Goal: Information Seeking & Learning: Obtain resource

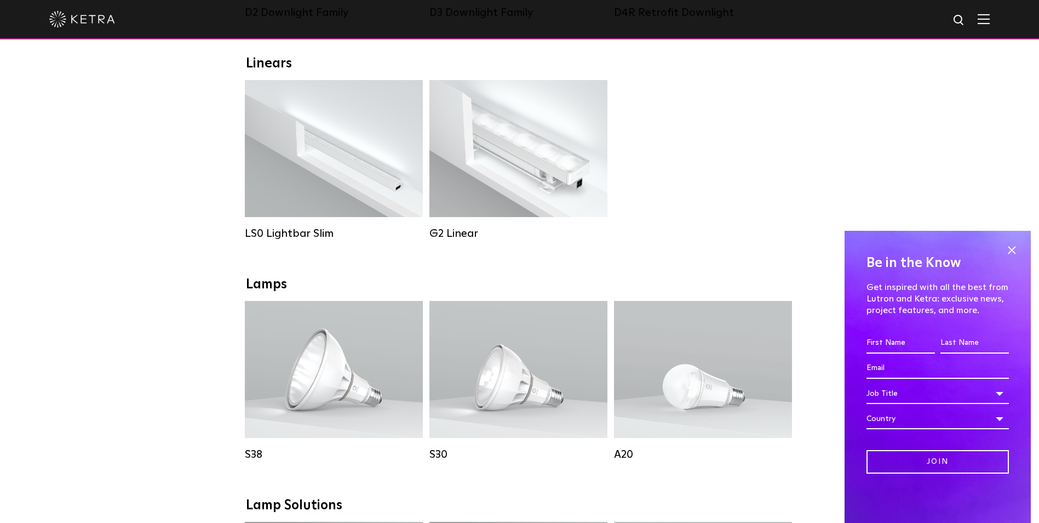
scroll to position [384, 0]
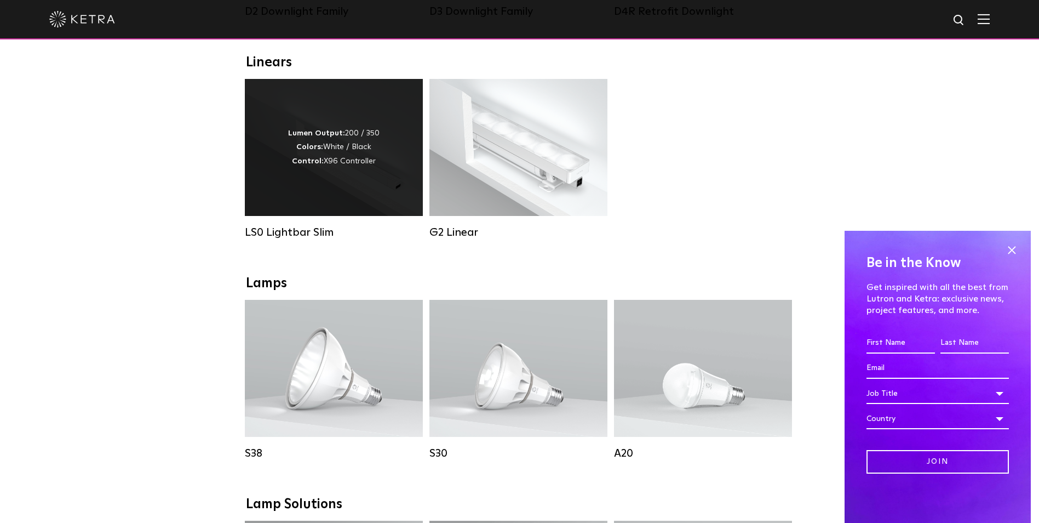
click at [310, 238] on div "LS0 Lightbar Slim" at bounding box center [334, 232] width 178 height 13
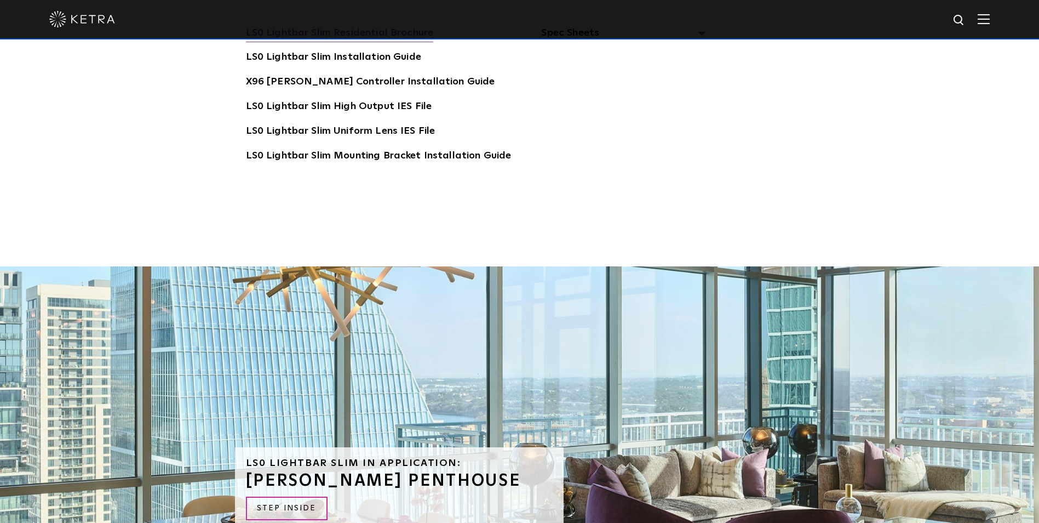
scroll to position [2356, 0]
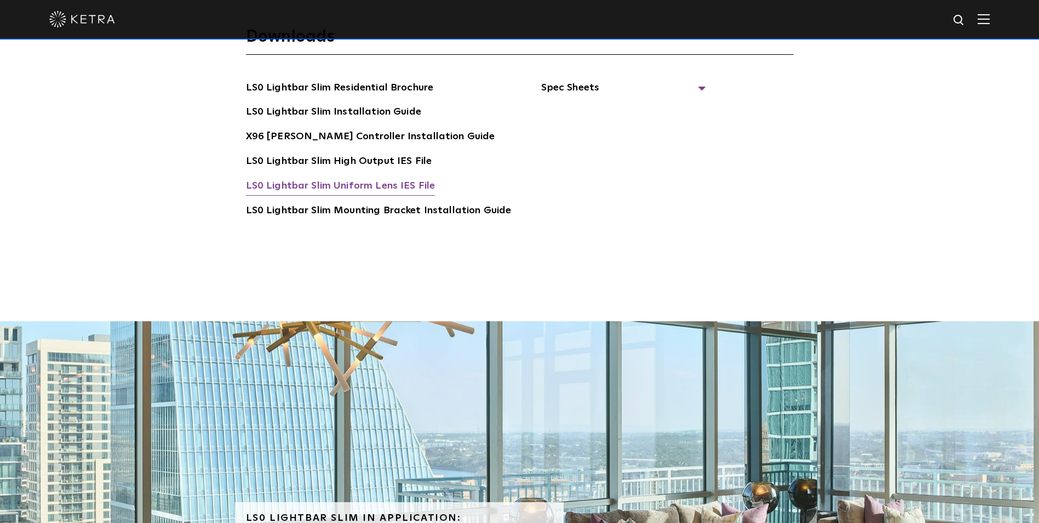
click at [358, 178] on link "LS0 Lightbar Slim Uniform Lens IES File" at bounding box center [341, 187] width 190 height 18
click at [332, 153] on link "LS0 Lightbar Slim High Output IES File" at bounding box center [339, 162] width 186 height 18
drag, startPoint x: 597, startPoint y: 219, endPoint x: 706, endPoint y: 201, distance: 110.4
click at [599, 220] on ul "Spec Sheets LS0 Lightbar Slim Spec Sheet X96 Ketra Controller Spec Sheet" at bounding box center [608, 165] width 195 height 170
click at [963, 19] on img at bounding box center [960, 21] width 14 height 14
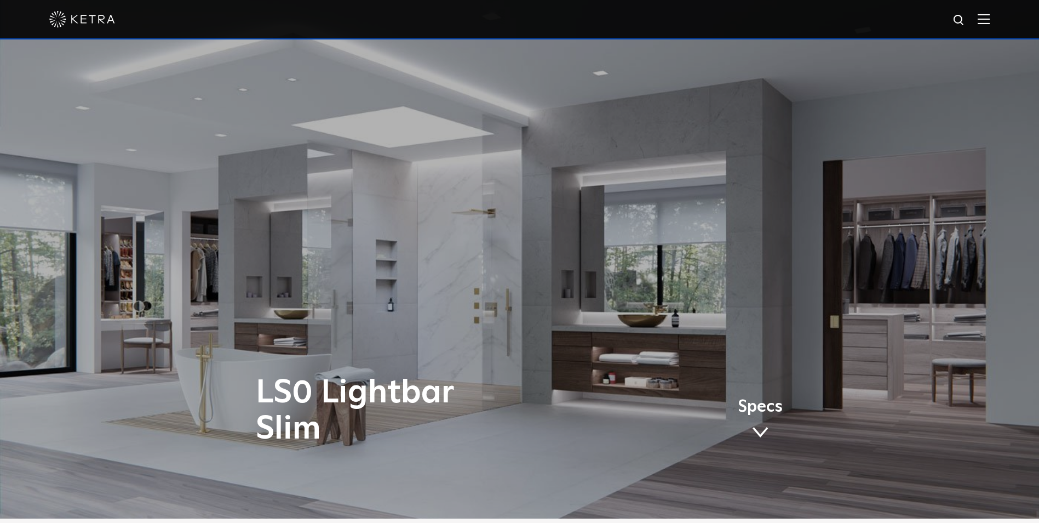
scroll to position [0, 0]
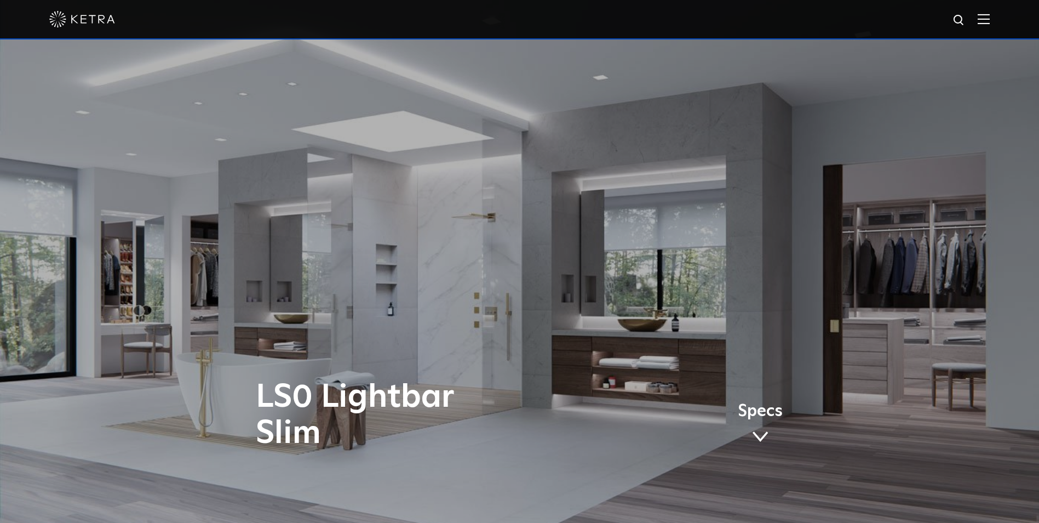
click at [990, 19] on img at bounding box center [984, 19] width 12 height 10
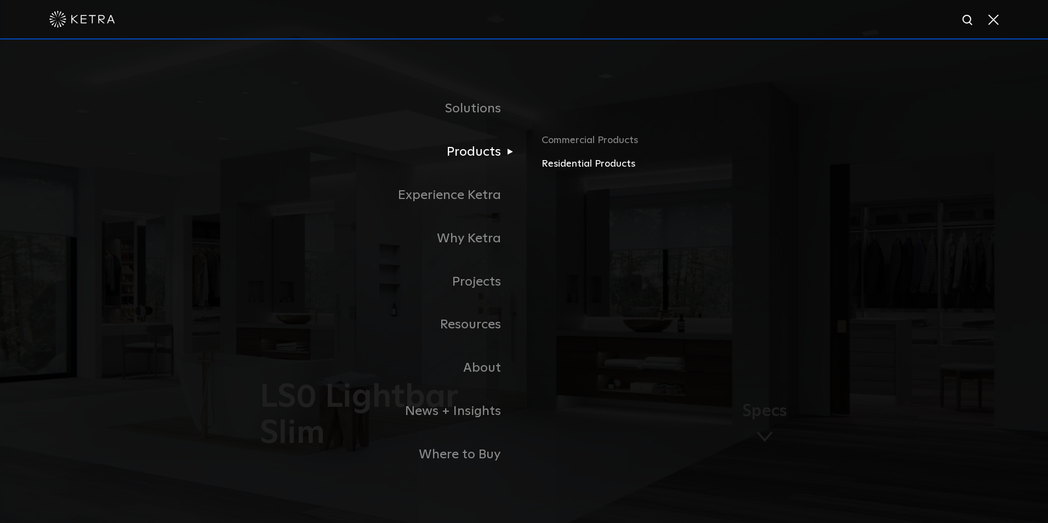
click at [552, 168] on link "Residential Products" at bounding box center [669, 164] width 256 height 16
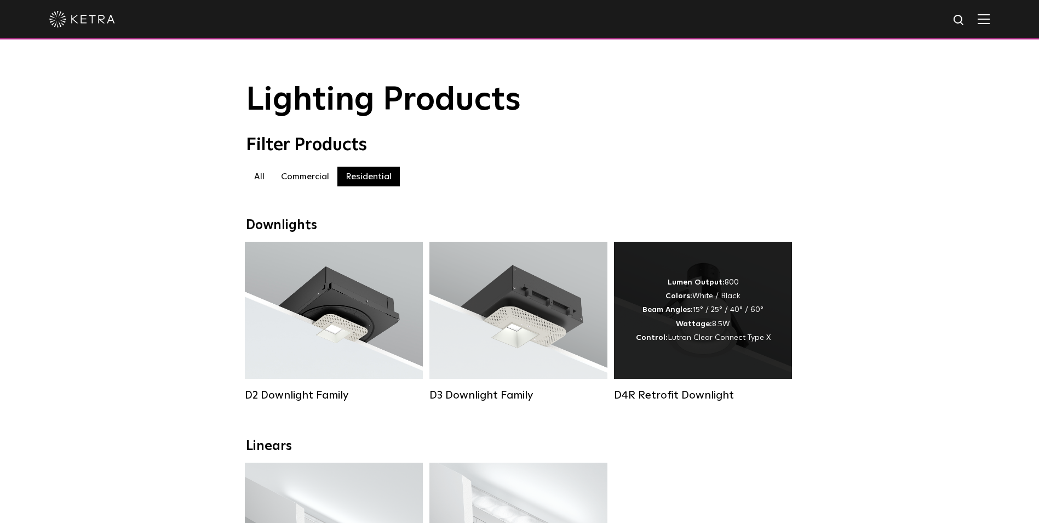
click at [701, 324] on strong "Wattage:" at bounding box center [694, 324] width 36 height 8
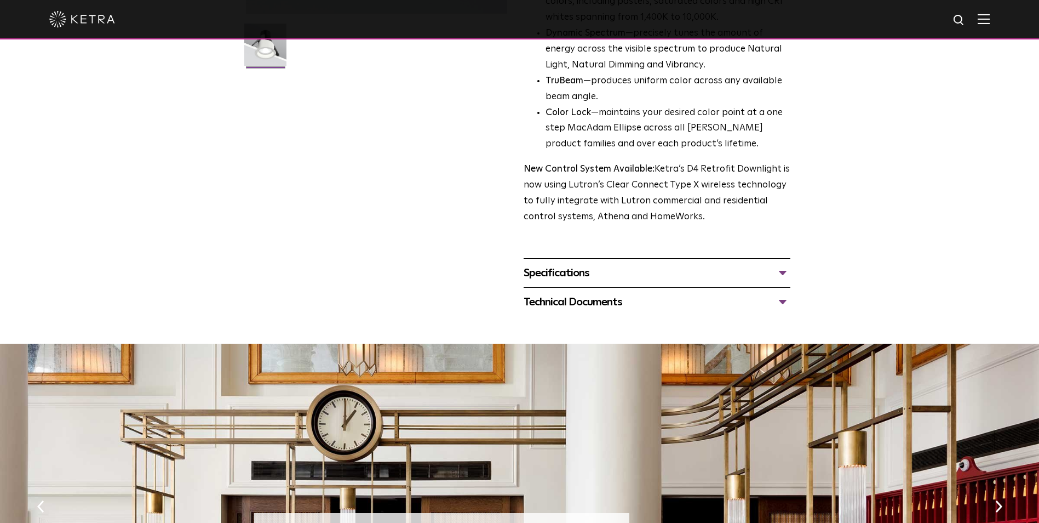
scroll to position [329, 0]
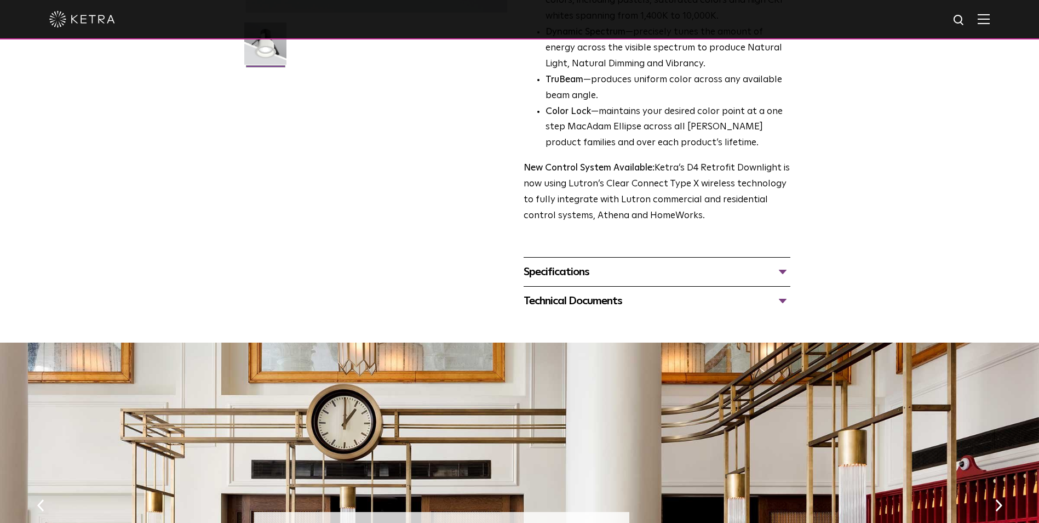
click at [572, 299] on div "Technical Documents" at bounding box center [657, 301] width 267 height 18
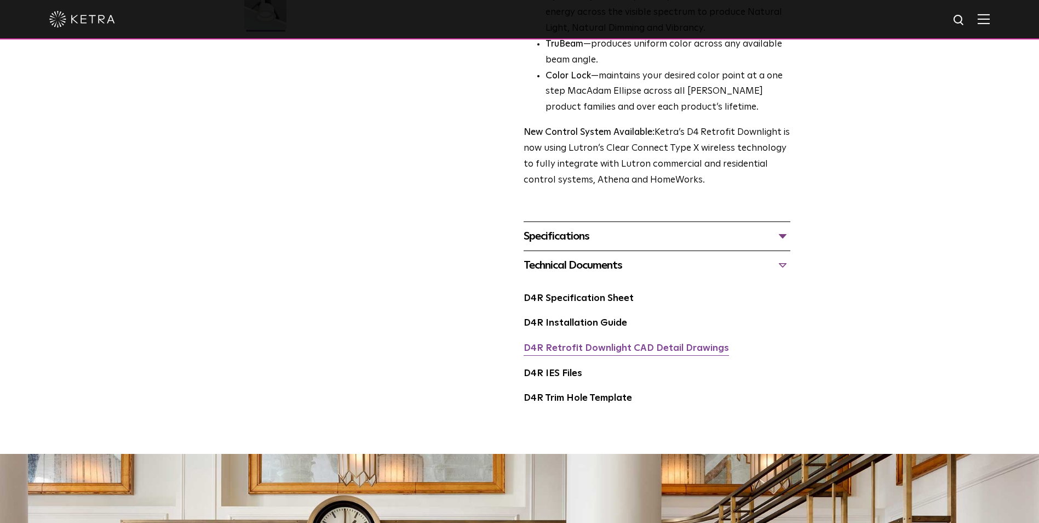
scroll to position [384, 0]
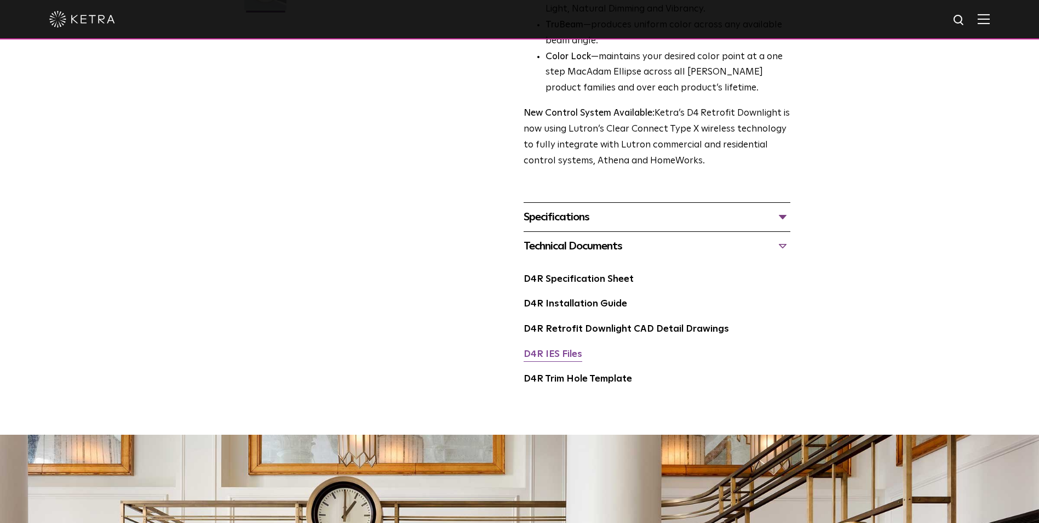
click at [557, 357] on link "D4R IES Files" at bounding box center [553, 354] width 59 height 9
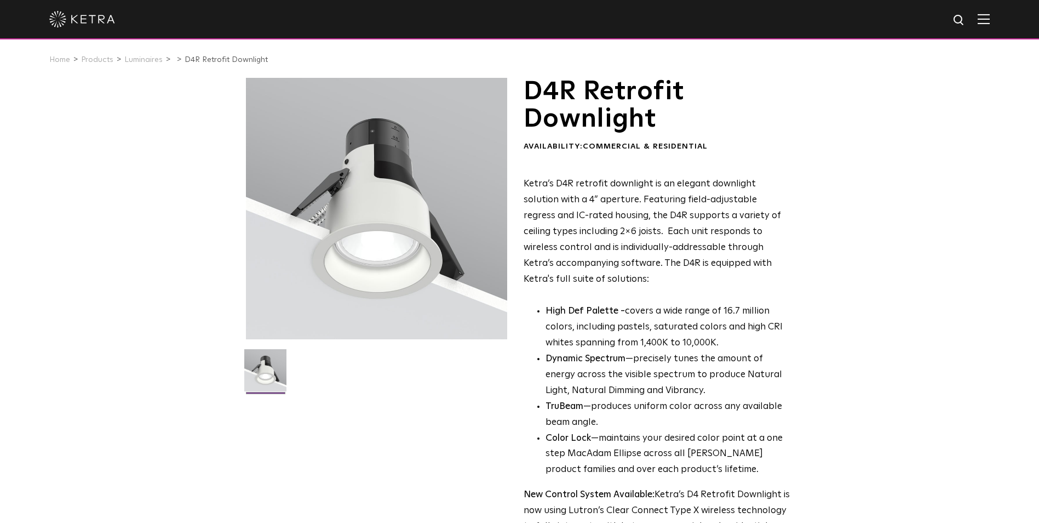
scroll to position [0, 0]
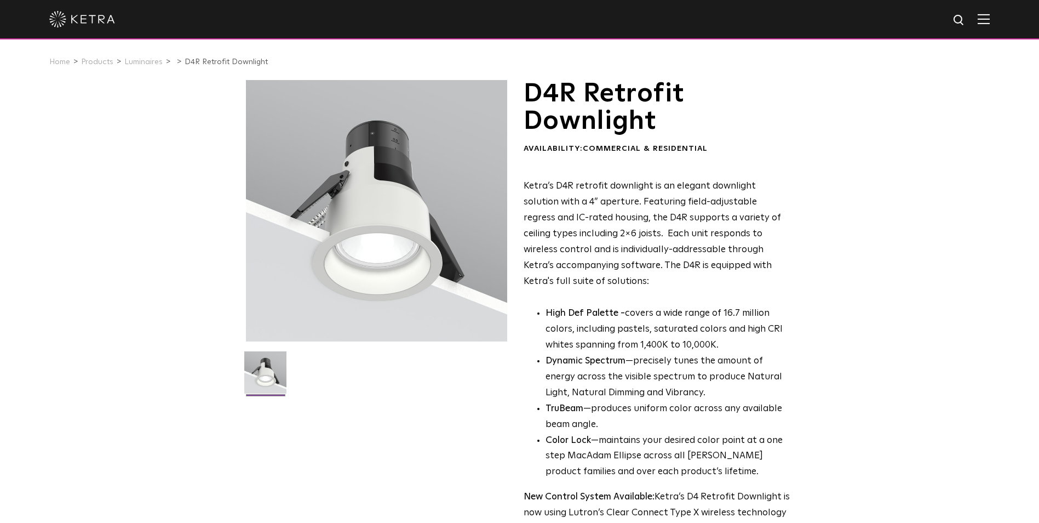
click at [906, 229] on div "D4R Retrofit Downlight Availability: Commercial & Residential Ketra’s D4R retro…" at bounding box center [519, 435] width 1039 height 711
click at [990, 18] on img at bounding box center [984, 19] width 12 height 10
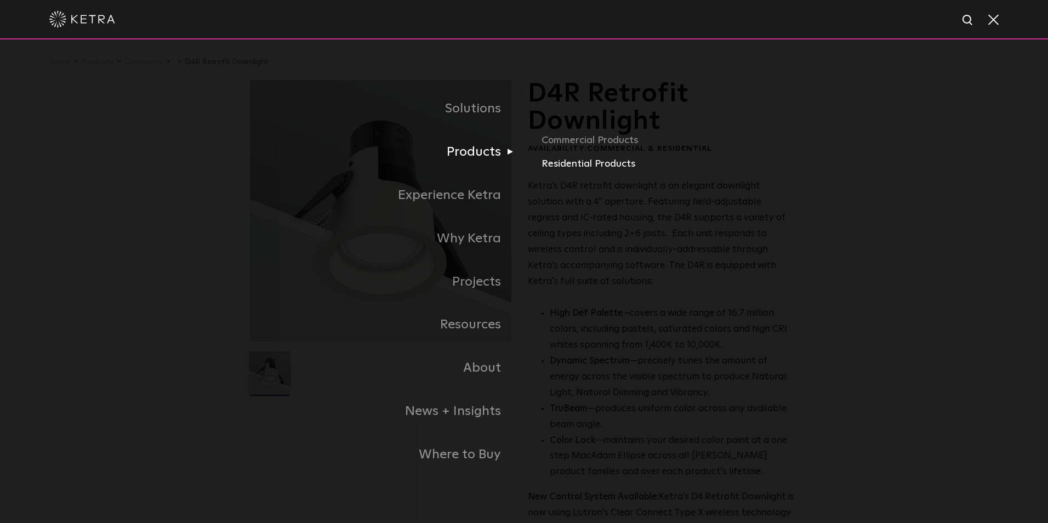
click at [548, 166] on link "Residential Products" at bounding box center [669, 164] width 256 height 16
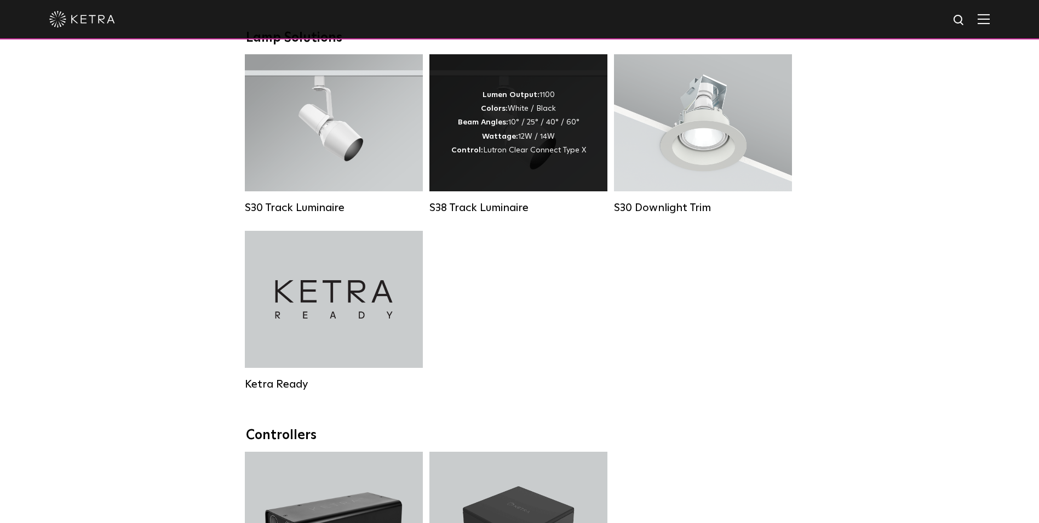
scroll to position [877, 0]
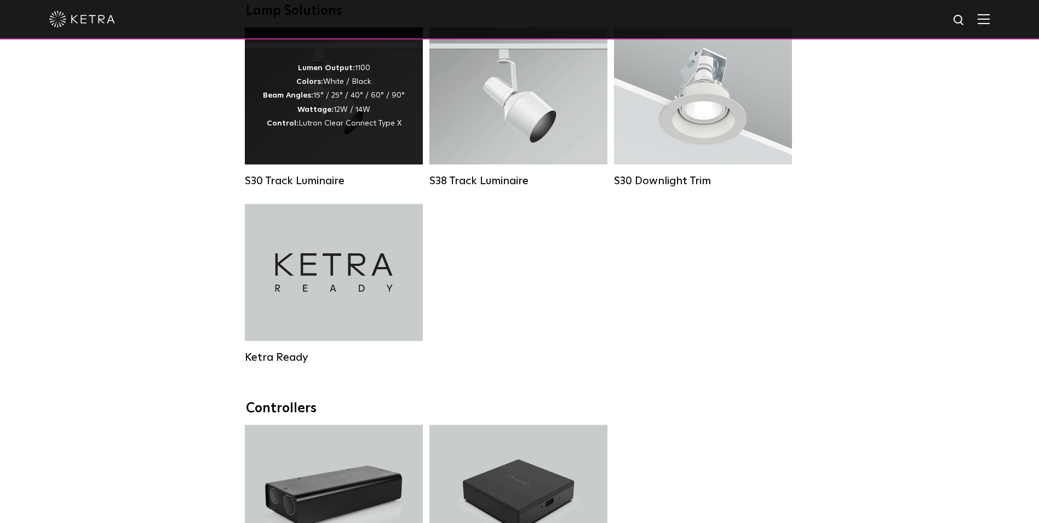
click at [333, 187] on div "S30 Track Luminaire" at bounding box center [334, 180] width 178 height 13
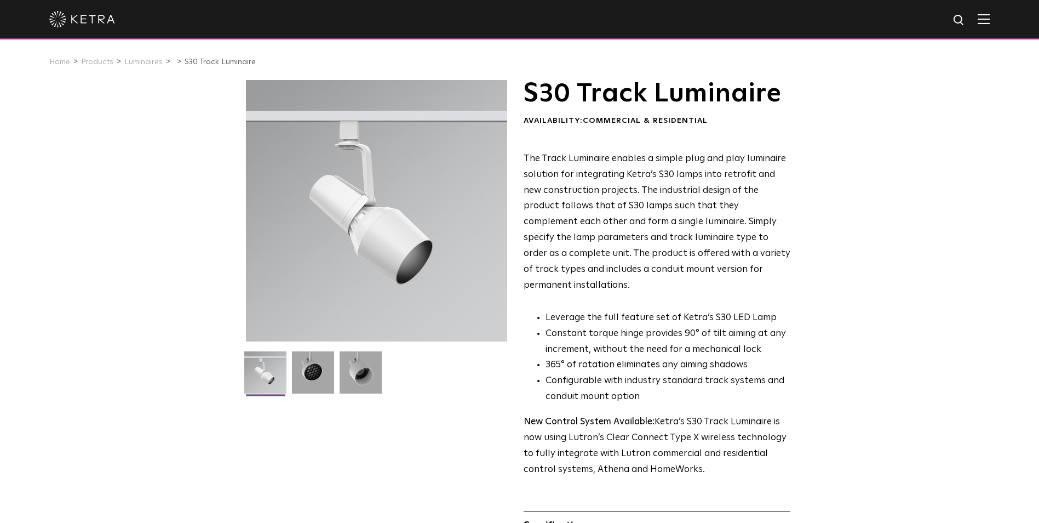
scroll to position [219, 0]
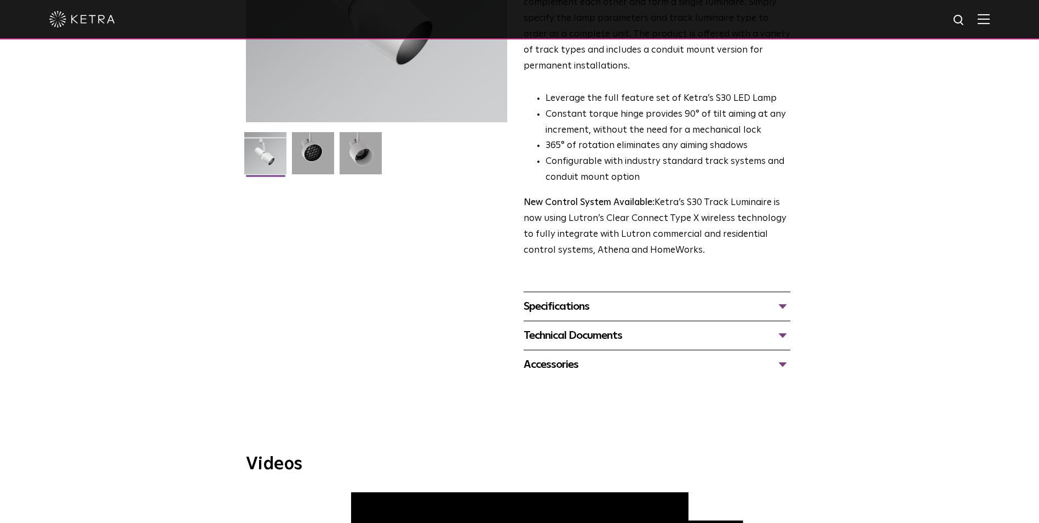
click at [568, 298] on div "Specifications" at bounding box center [657, 307] width 267 height 18
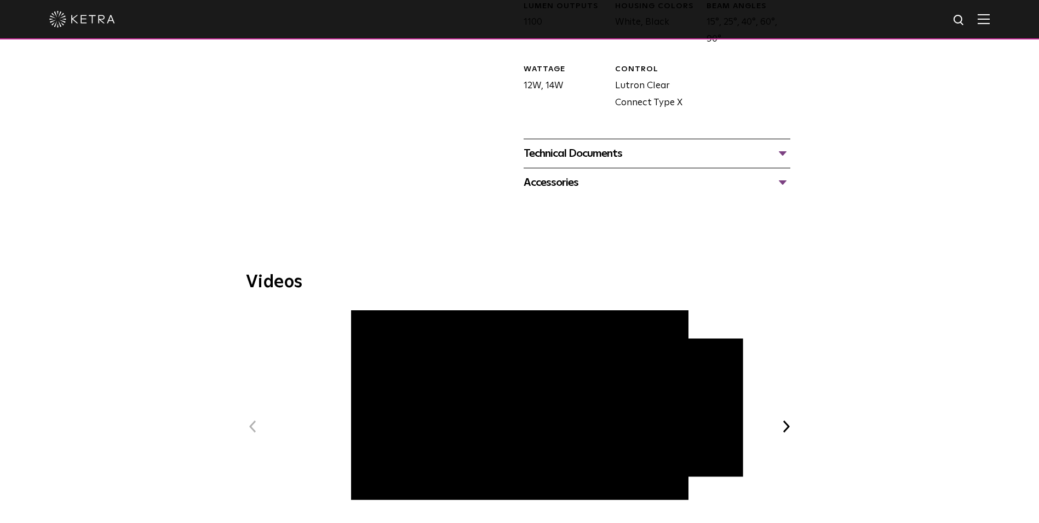
scroll to position [548, 0]
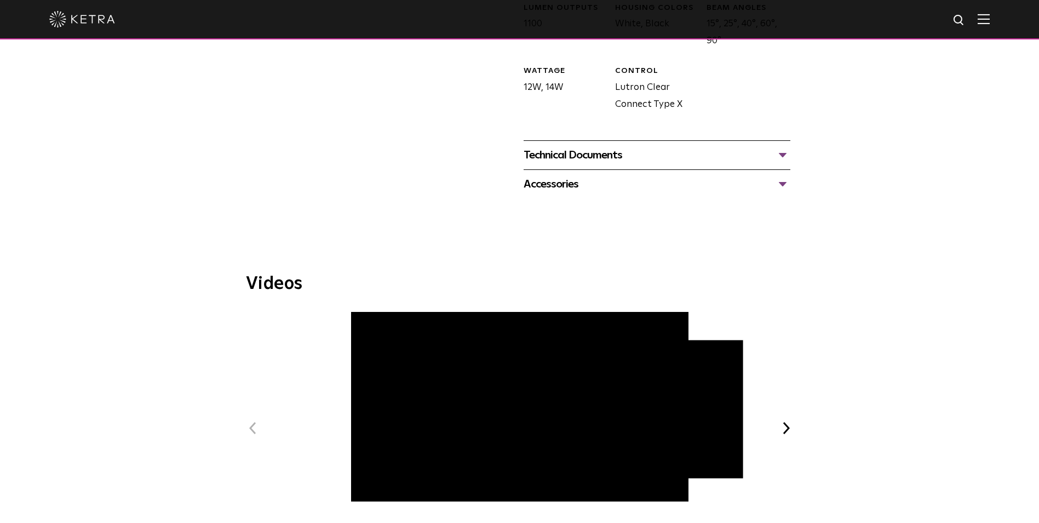
click at [603, 146] on div "Technical Documents" at bounding box center [657, 155] width 267 height 18
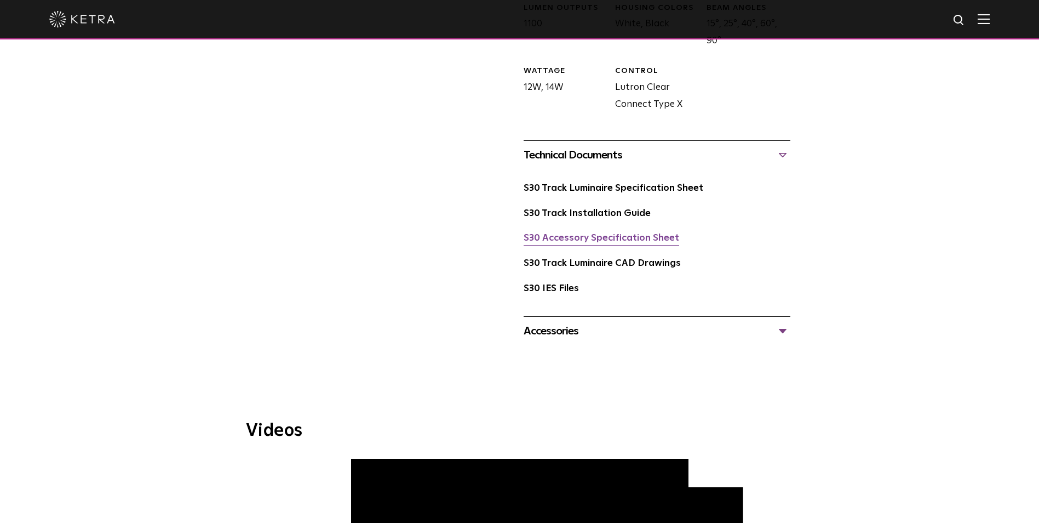
click at [599, 233] on link "S30 Accessory Specification Sheet" at bounding box center [602, 237] width 156 height 9
click at [613, 184] on link "S30 Track Luminaire Specification Sheet" at bounding box center [614, 188] width 180 height 9
click at [963, 19] on img at bounding box center [960, 21] width 14 height 14
type input "n-TYPE"
click at [925, 12] on button "Search" at bounding box center [933, 20] width 16 height 16
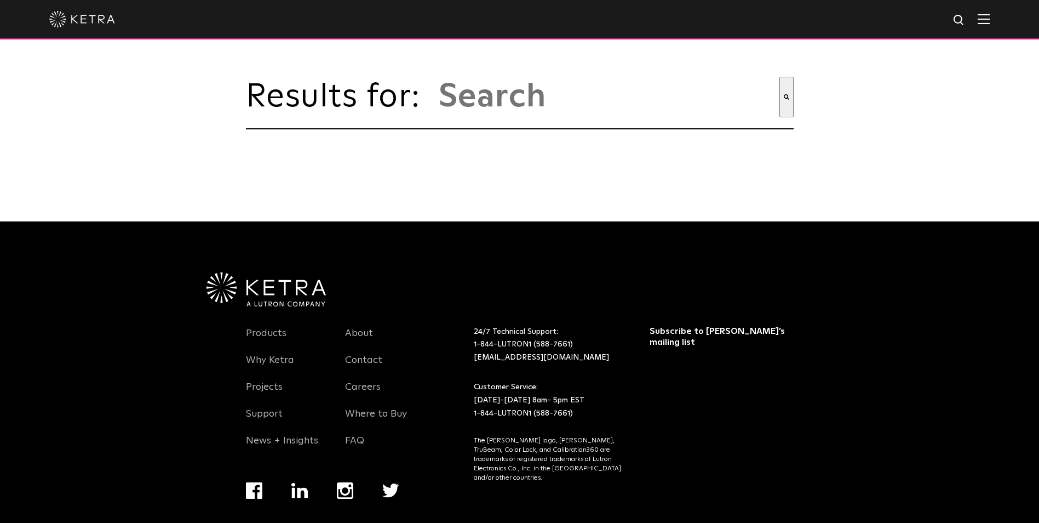
type input "n-type"
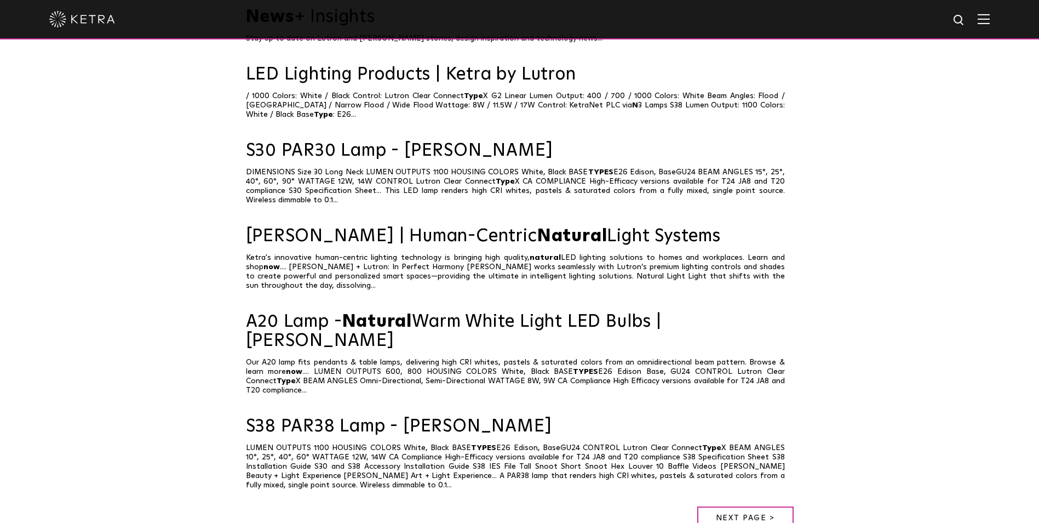
scroll to position [548, 0]
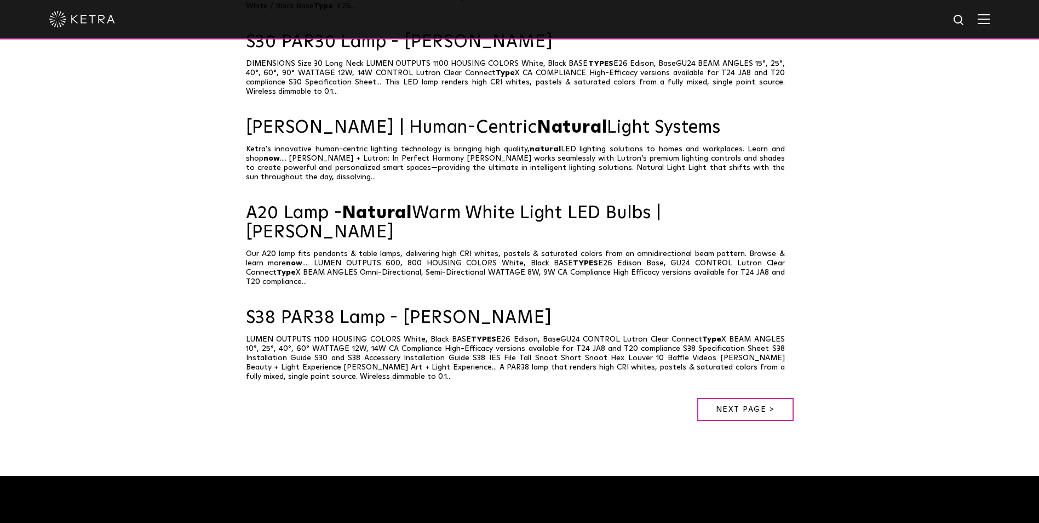
click at [990, 19] on img at bounding box center [984, 19] width 12 height 10
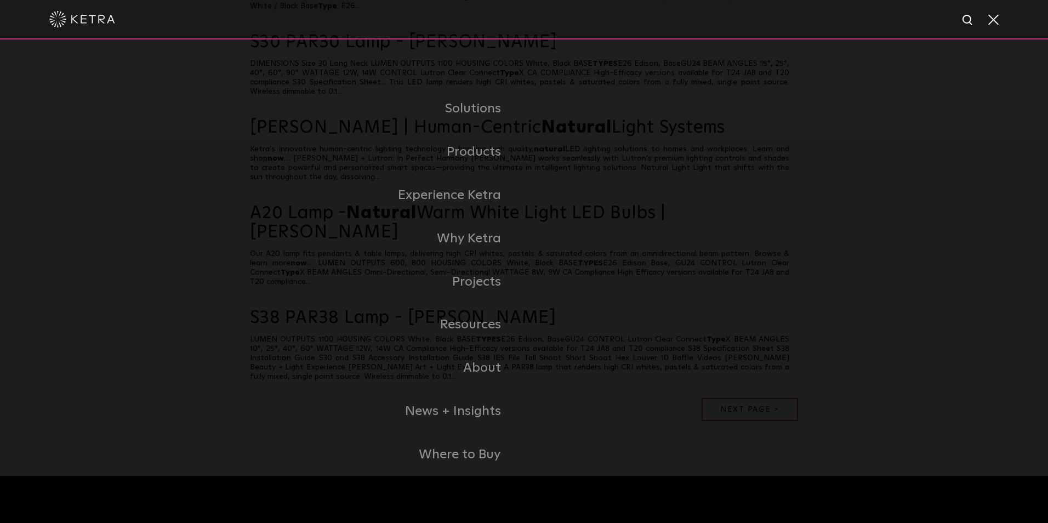
click at [990, 19] on span at bounding box center [992, 19] width 12 height 11
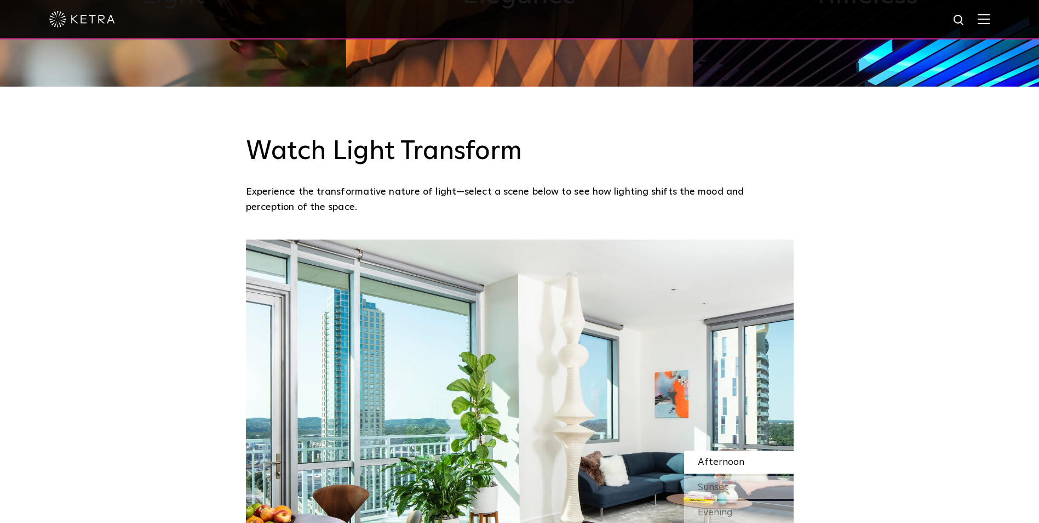
scroll to position [1151, 0]
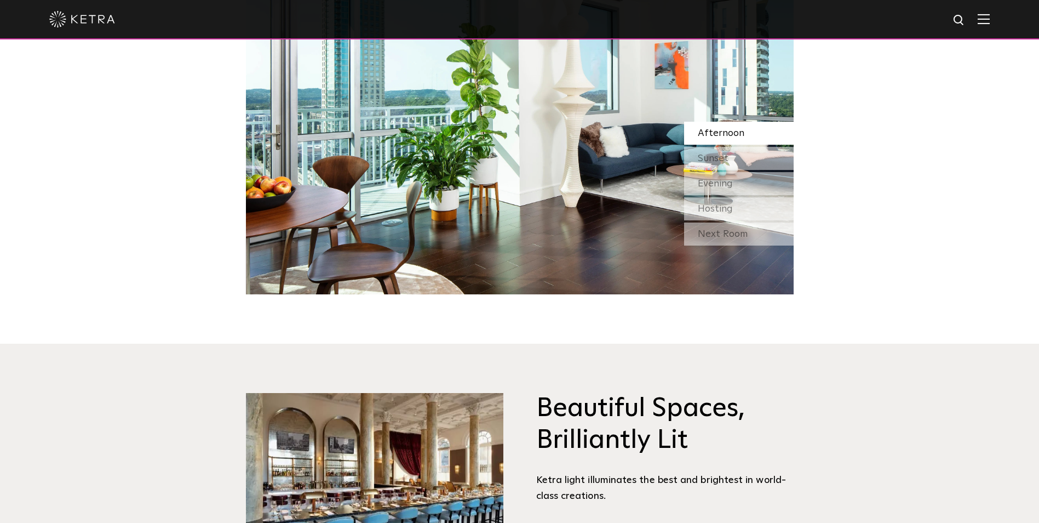
click at [985, 26] on div at bounding box center [519, 19] width 941 height 38
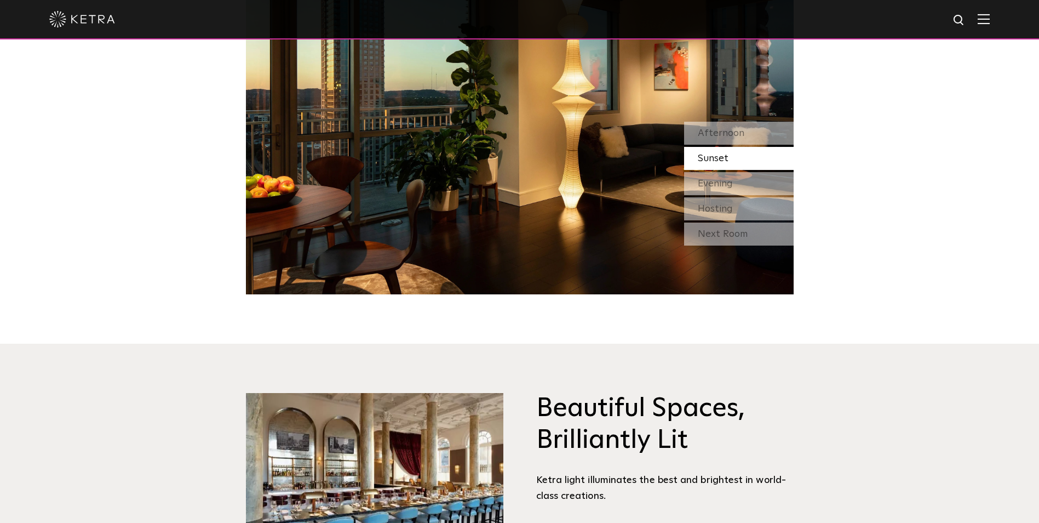
click at [989, 24] on img at bounding box center [984, 19] width 12 height 10
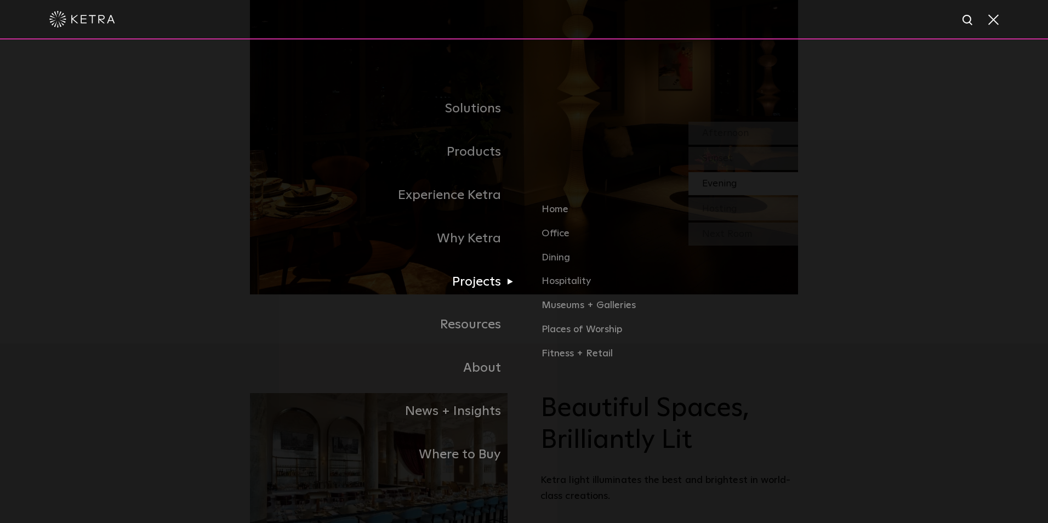
click at [482, 286] on link "Projects" at bounding box center [387, 281] width 274 height 43
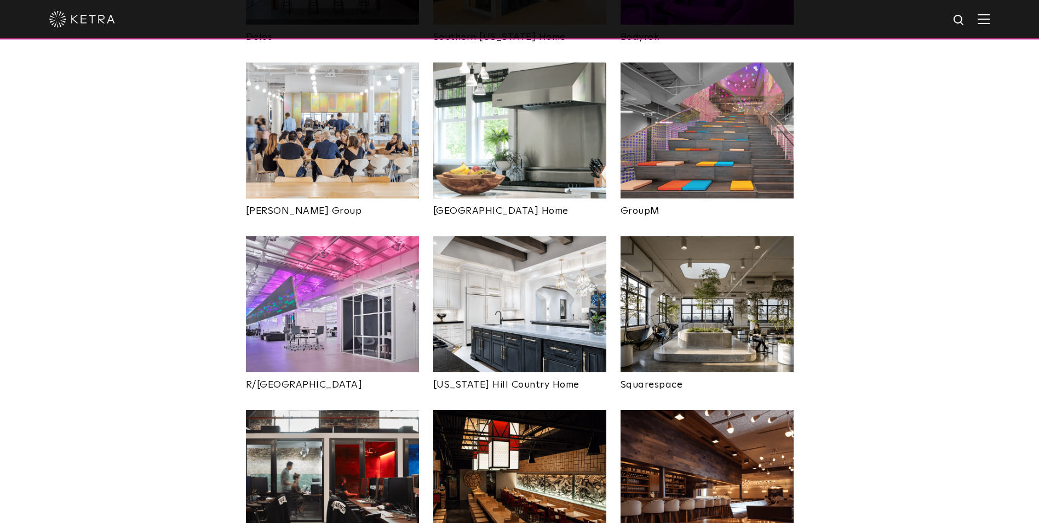
scroll to position [1918, 0]
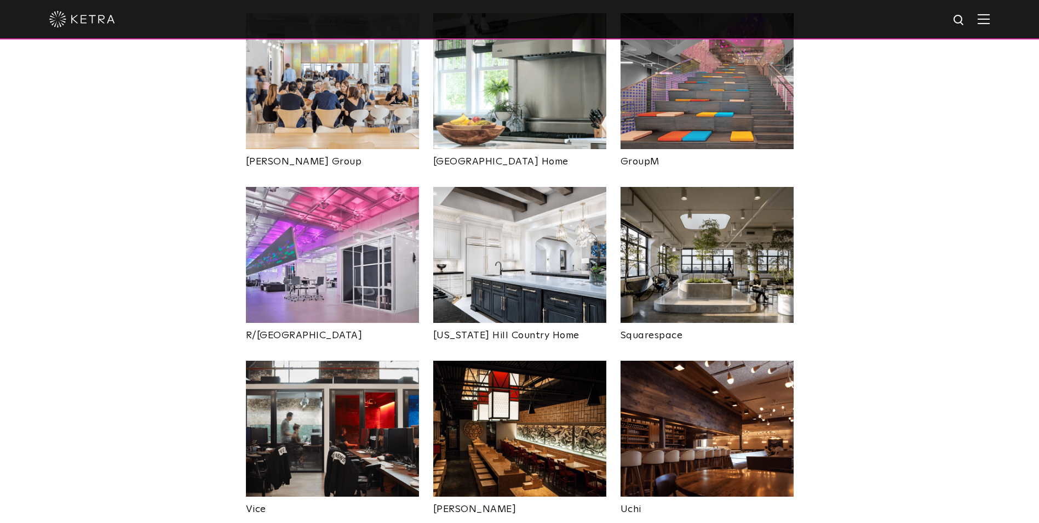
click at [373, 187] on img at bounding box center [332, 255] width 173 height 136
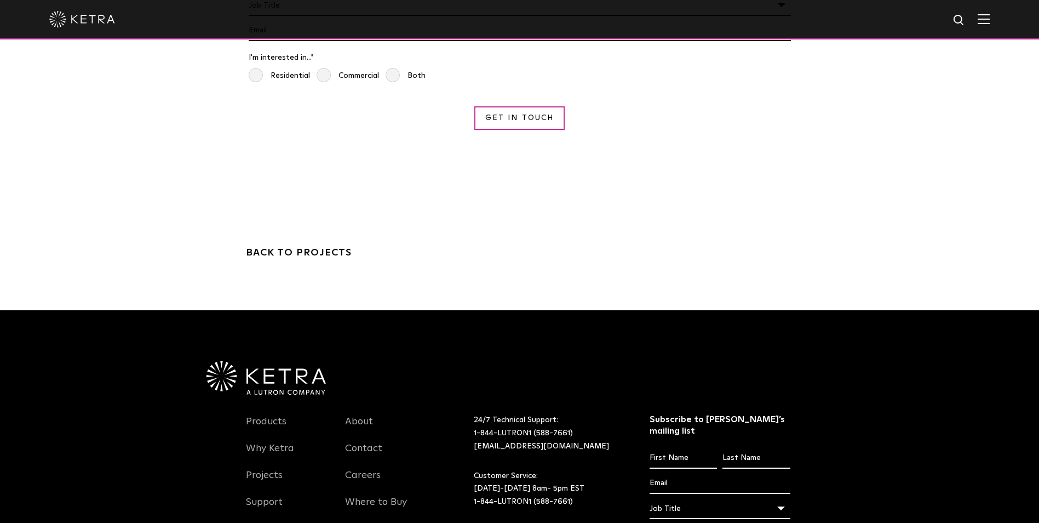
scroll to position [2137, 0]
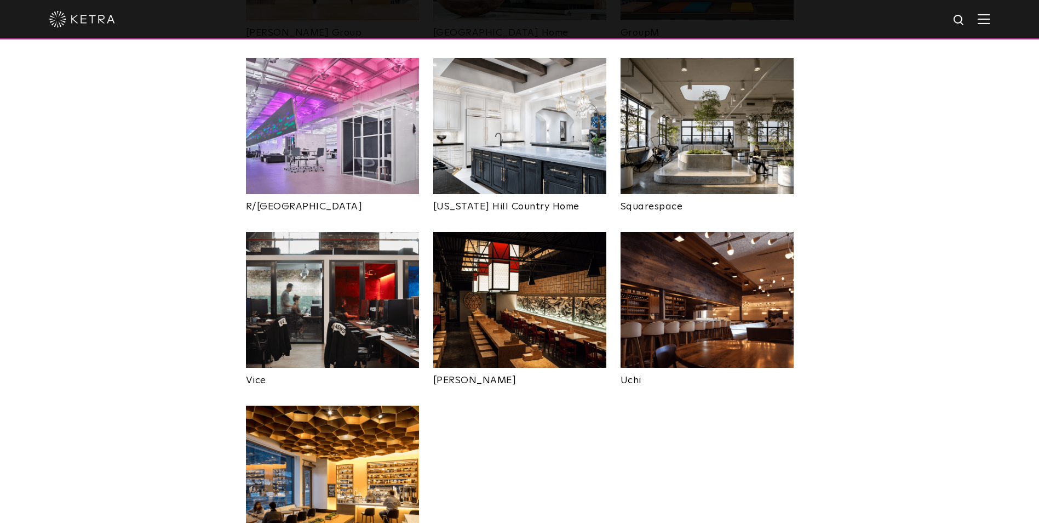
scroll to position [2027, 0]
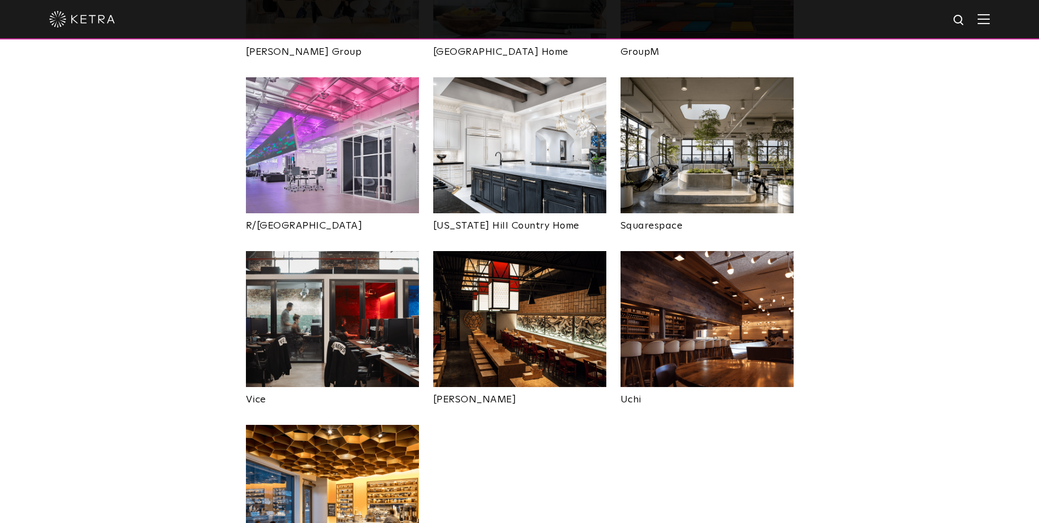
click at [688, 132] on img at bounding box center [707, 145] width 173 height 136
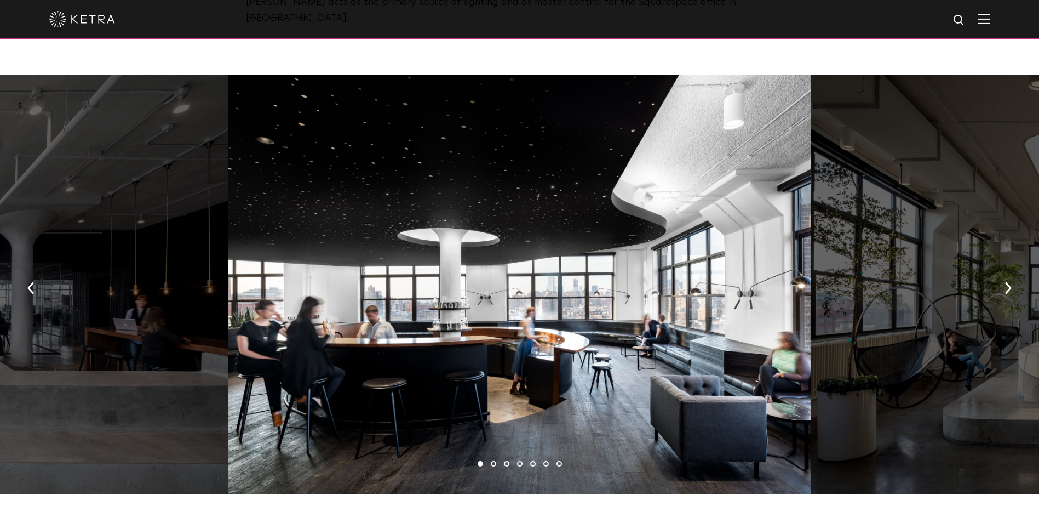
scroll to position [548, 0]
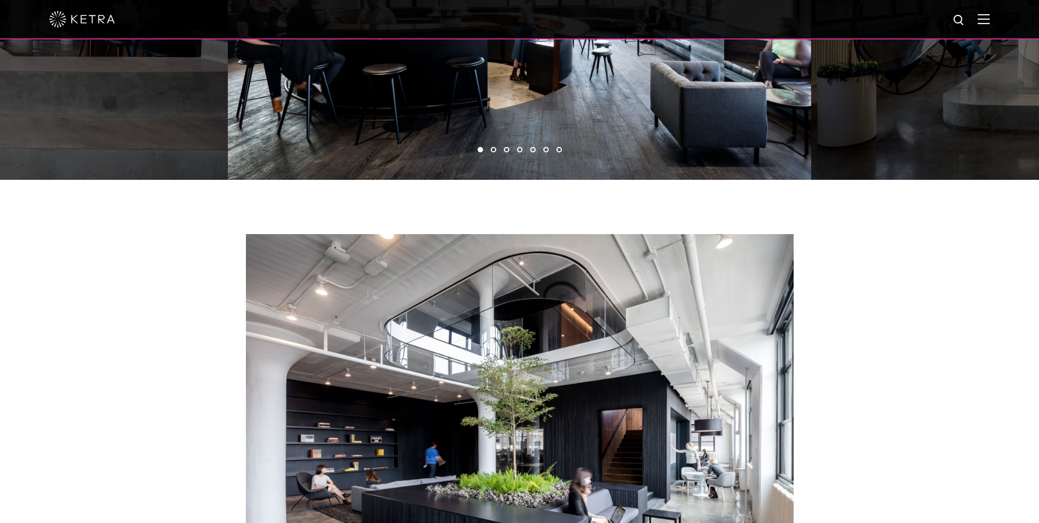
scroll to position [932, 0]
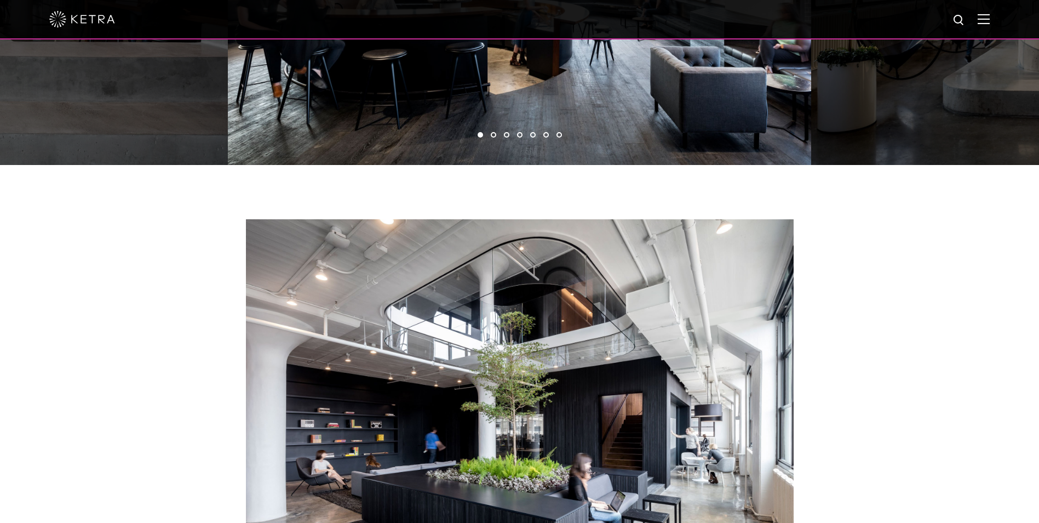
click at [493, 132] on li "2" at bounding box center [493, 134] width 5 height 5
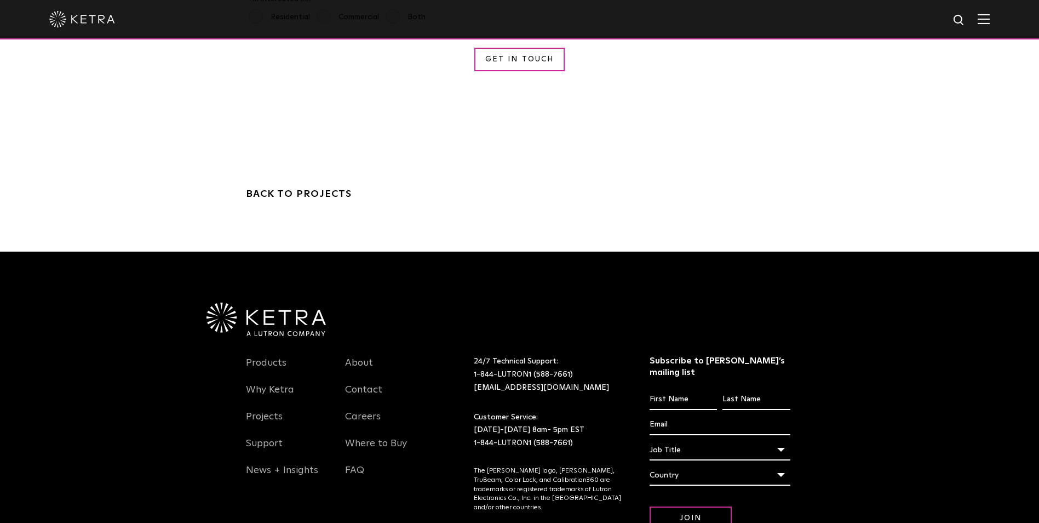
scroll to position [2246, 0]
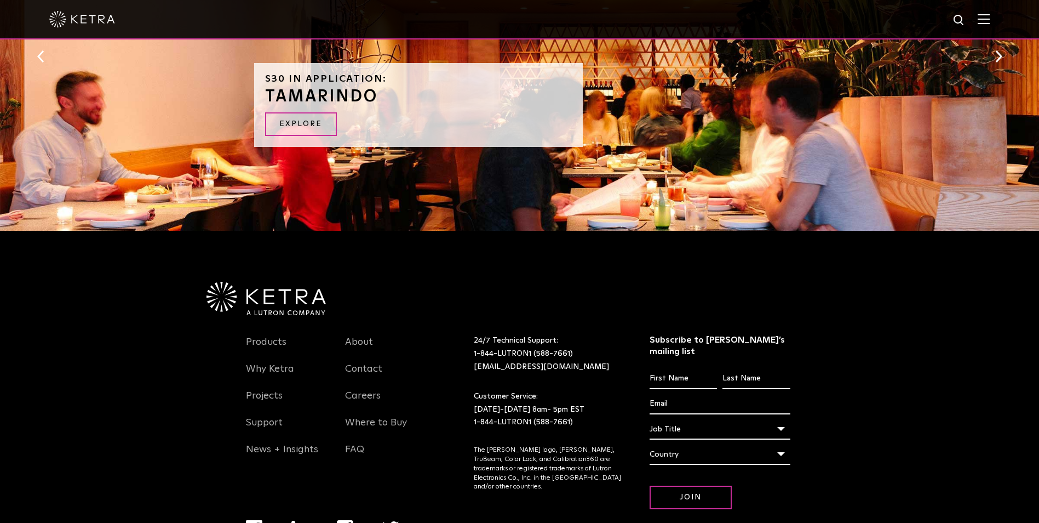
scroll to position [1258, 0]
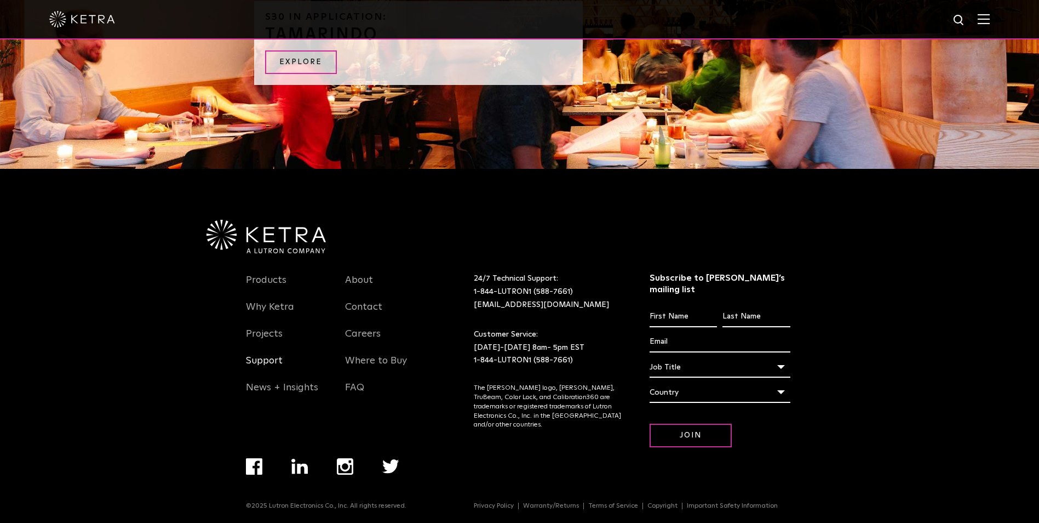
click at [262, 369] on link "Support" at bounding box center [264, 367] width 37 height 25
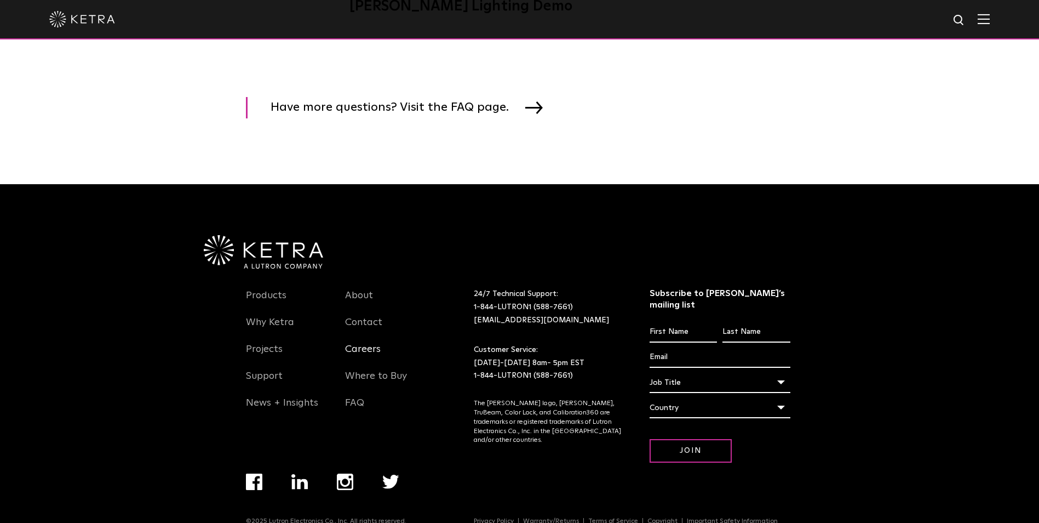
scroll to position [1693, 0]
